Goal: Task Accomplishment & Management: Manage account settings

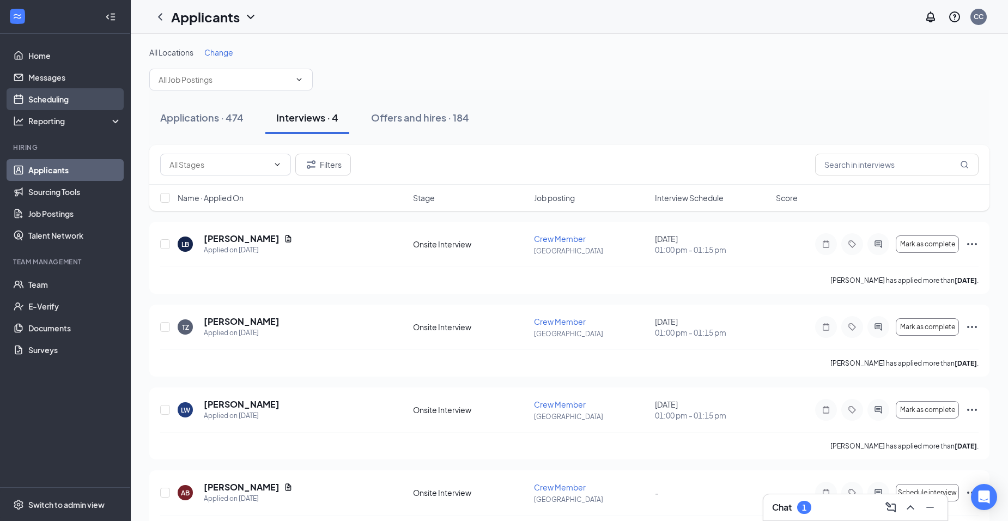
click at [55, 104] on link "Scheduling" at bounding box center [74, 99] width 93 height 22
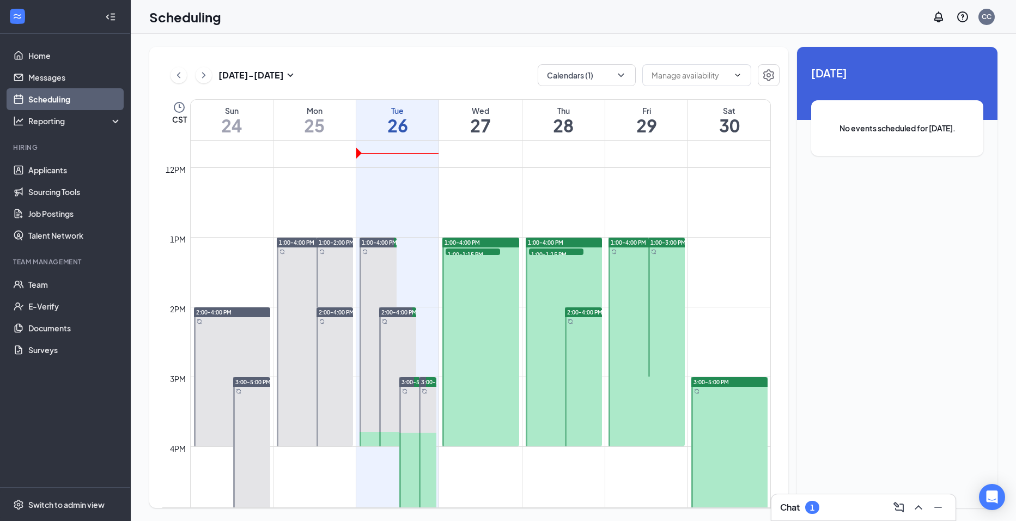
scroll to position [808, 0]
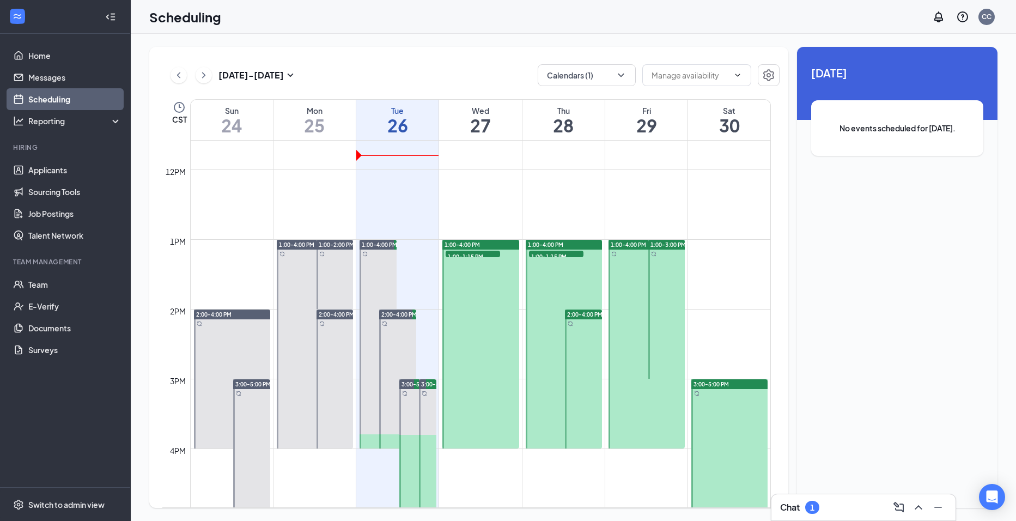
click at [239, 313] on div "2:00-4:00 PM" at bounding box center [232, 314] width 77 height 10
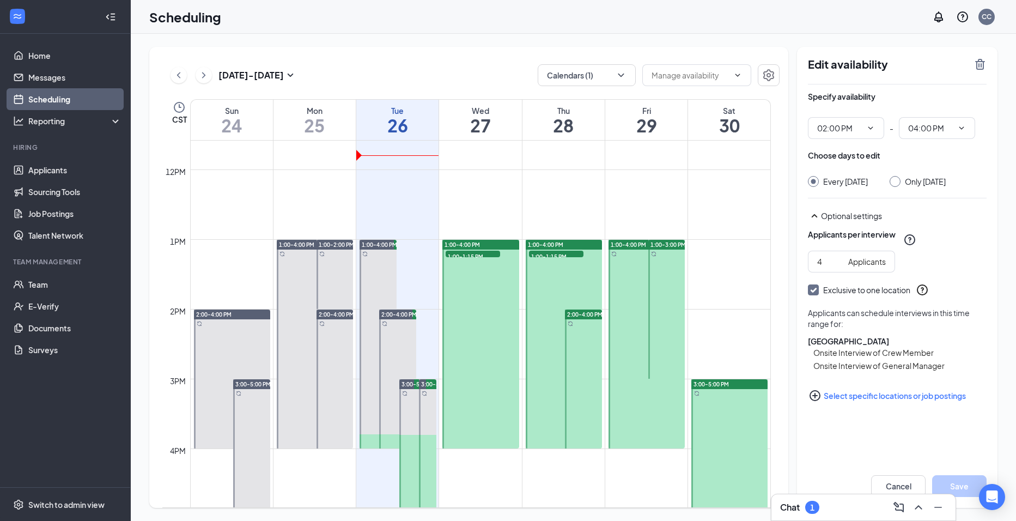
click at [330, 314] on span "2:00-4:00 PM" at bounding box center [336, 315] width 35 height 8
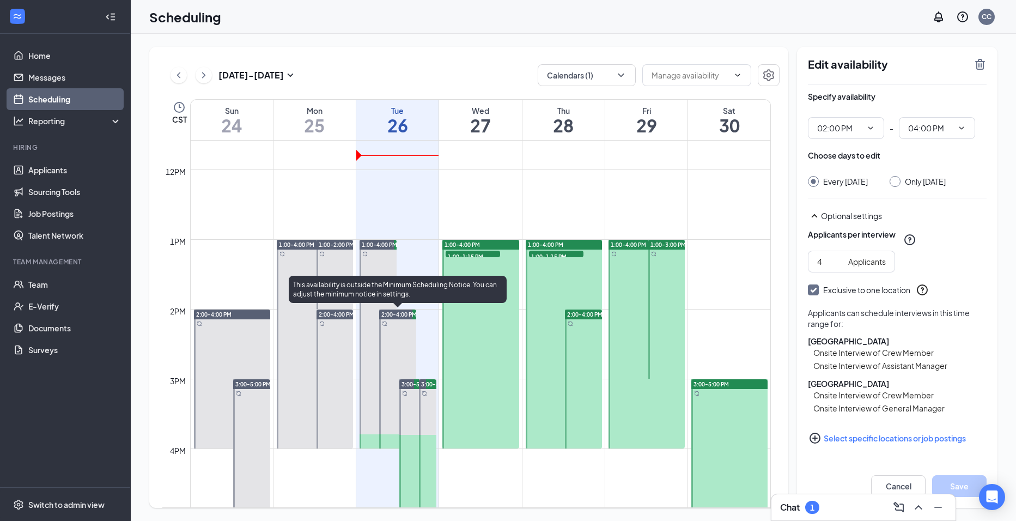
click at [393, 317] on span "2:00-4:00 PM" at bounding box center [398, 315] width 35 height 8
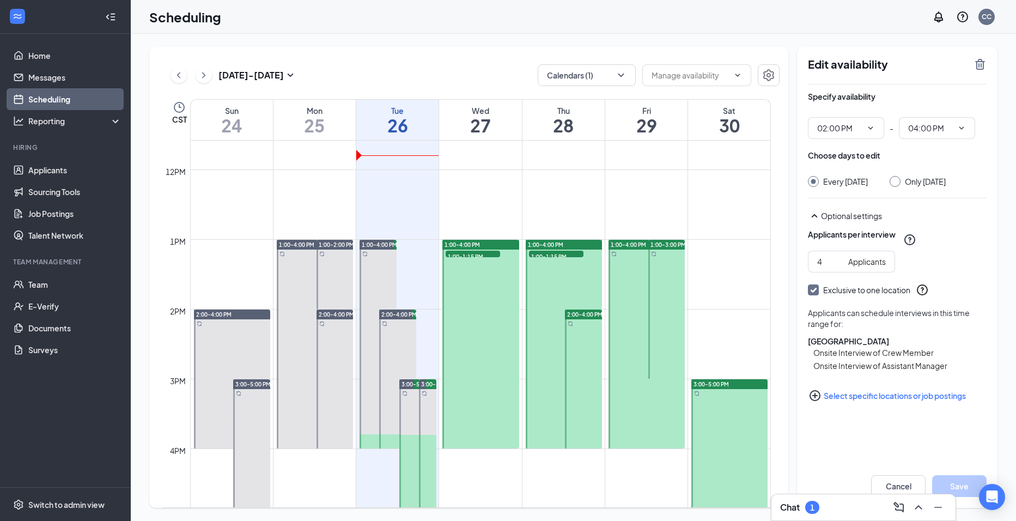
click at [592, 314] on span "2:00-4:00 PM" at bounding box center [584, 315] width 35 height 8
